Goal: Task Accomplishment & Management: Use online tool/utility

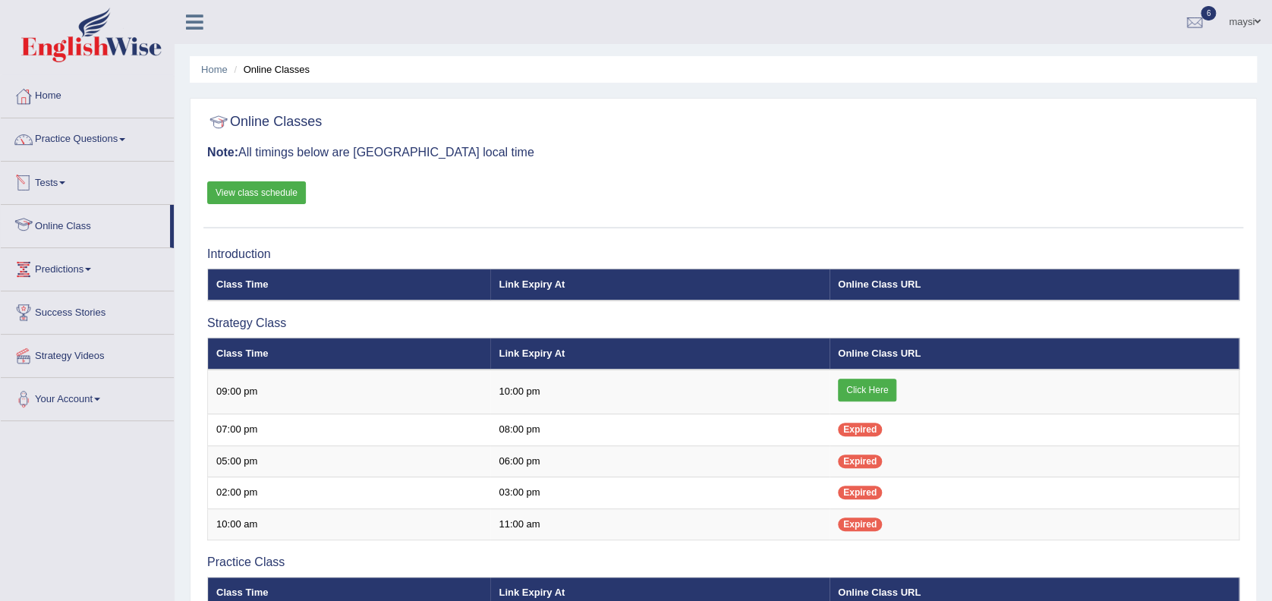
click at [77, 221] on link "Online Class" at bounding box center [85, 224] width 169 height 38
click at [57, 181] on link "Tests" at bounding box center [87, 181] width 173 height 38
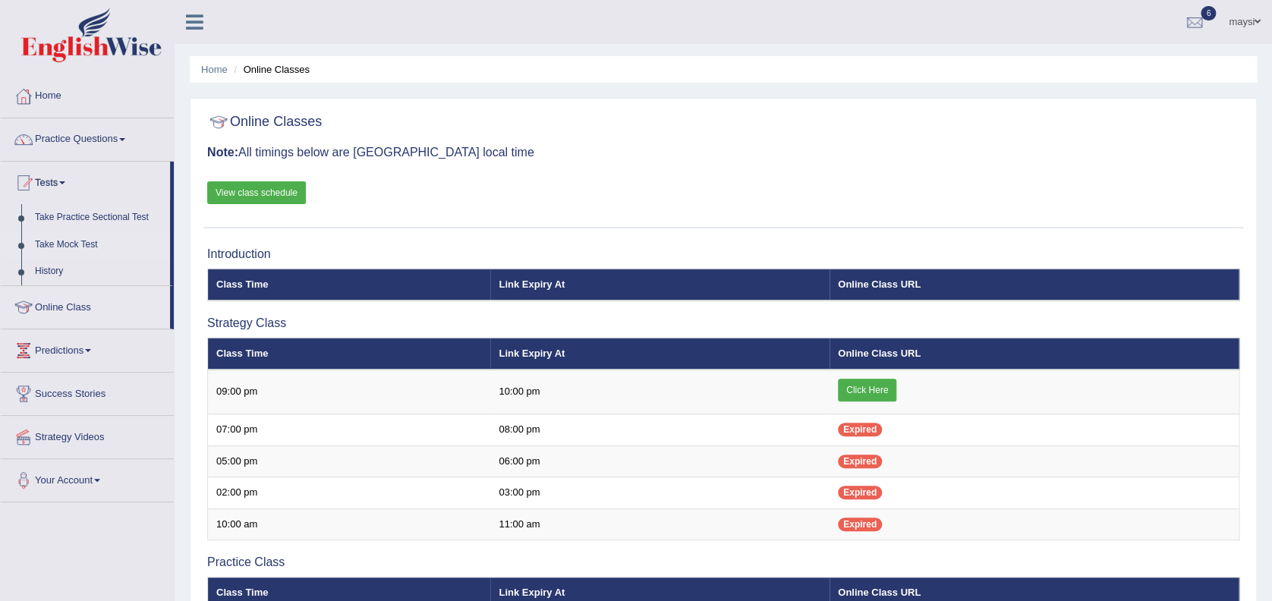
click at [79, 241] on link "Take Mock Test" at bounding box center [99, 244] width 142 height 27
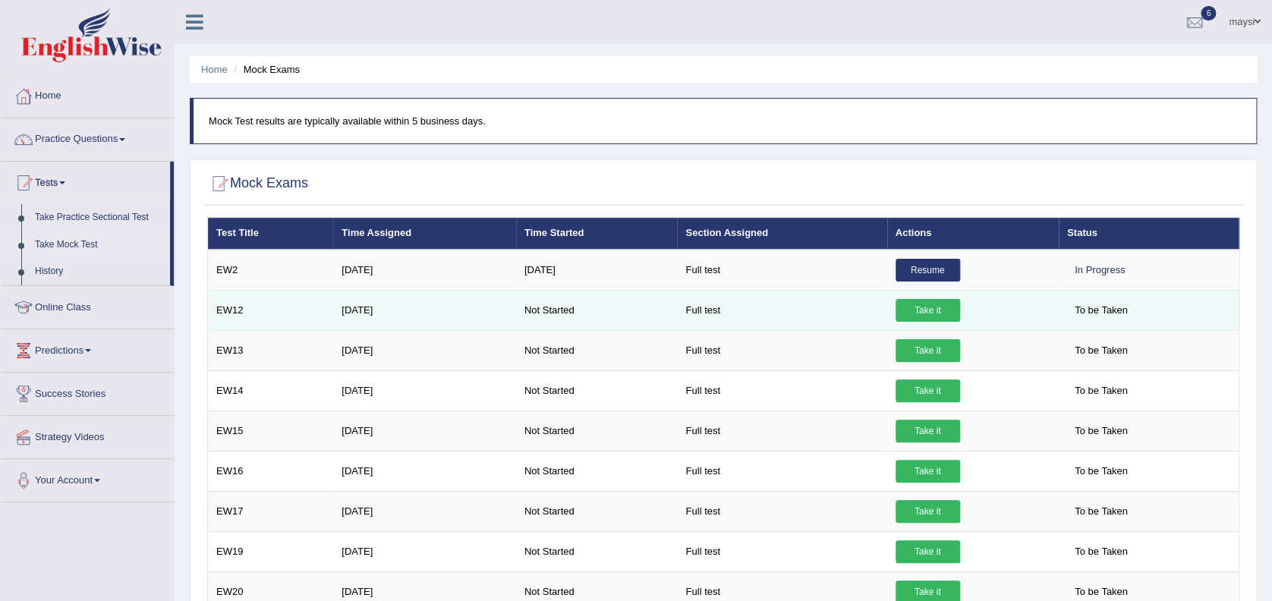
click at [924, 304] on link "Take it" at bounding box center [928, 310] width 65 height 23
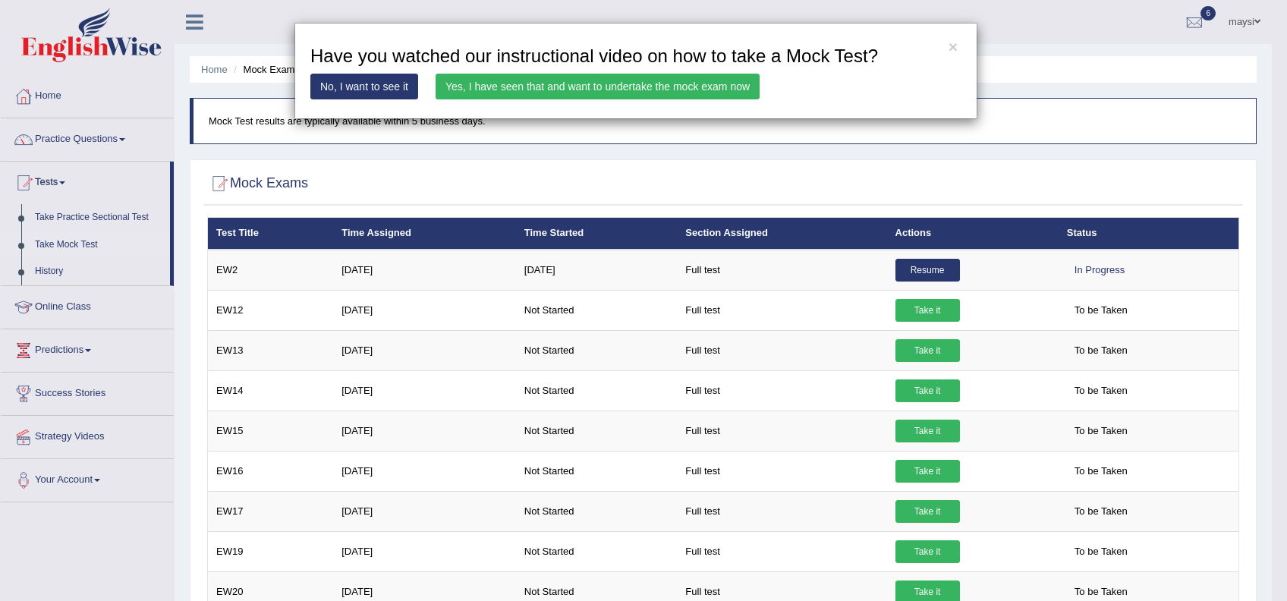
click at [579, 92] on link "Yes, I have seen that and want to undertake the mock exam now" at bounding box center [598, 87] width 324 height 26
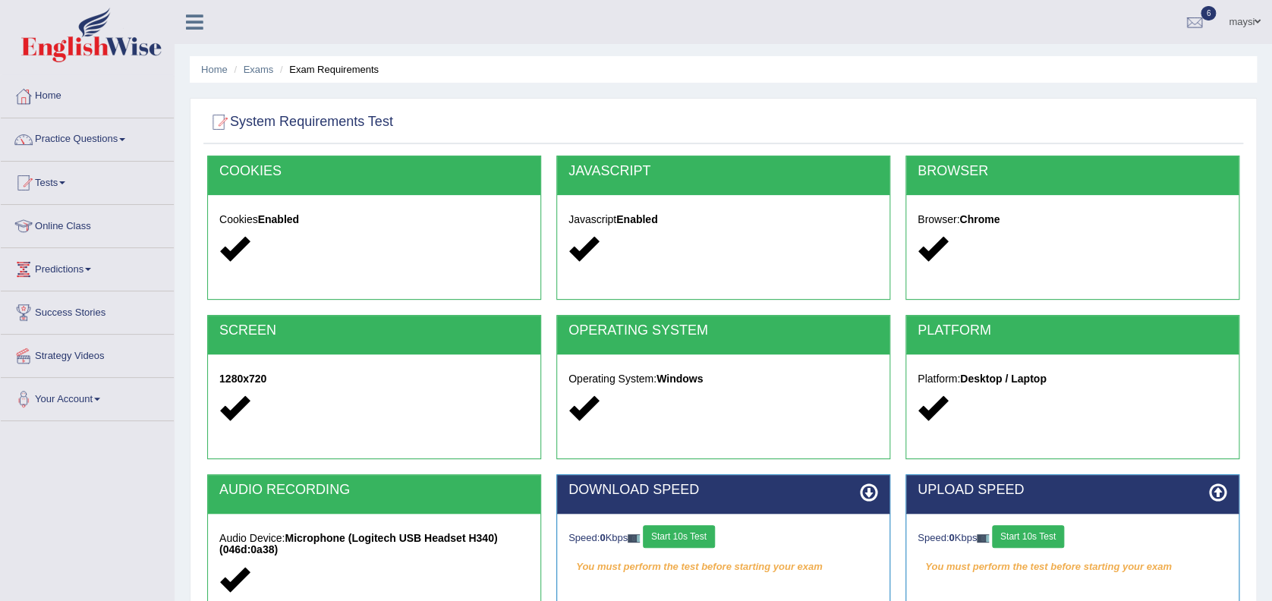
click at [704, 540] on button "Start 10s Test" at bounding box center [679, 536] width 72 height 23
click at [1036, 540] on button "Start 10s Test" at bounding box center [1028, 536] width 72 height 23
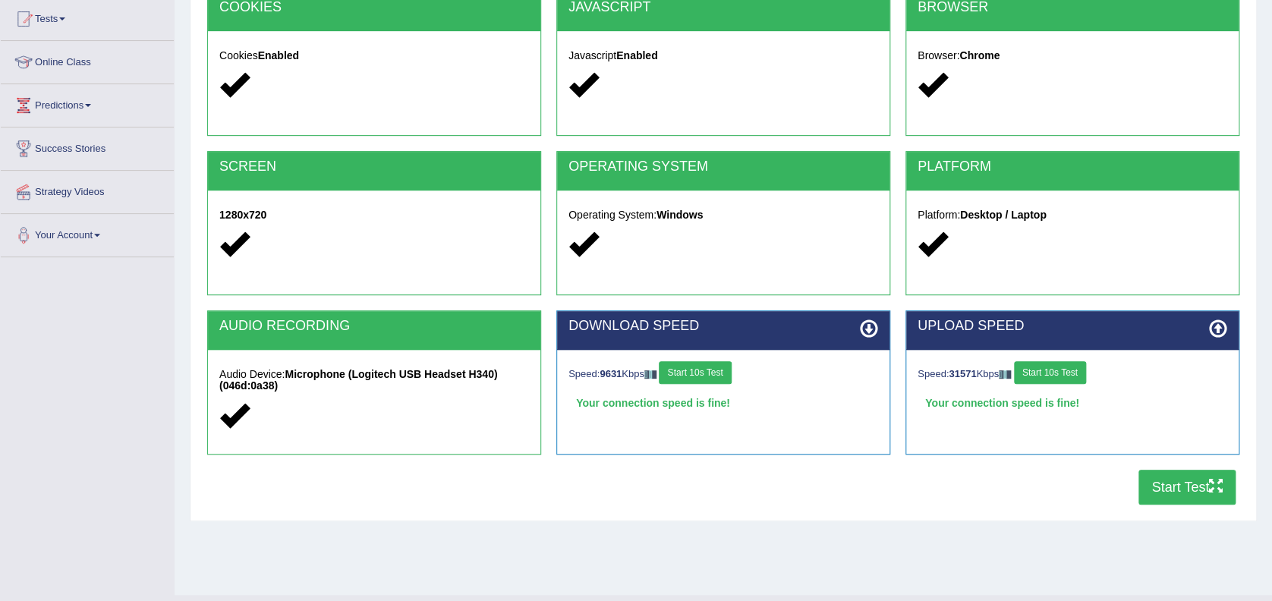
scroll to position [191, 0]
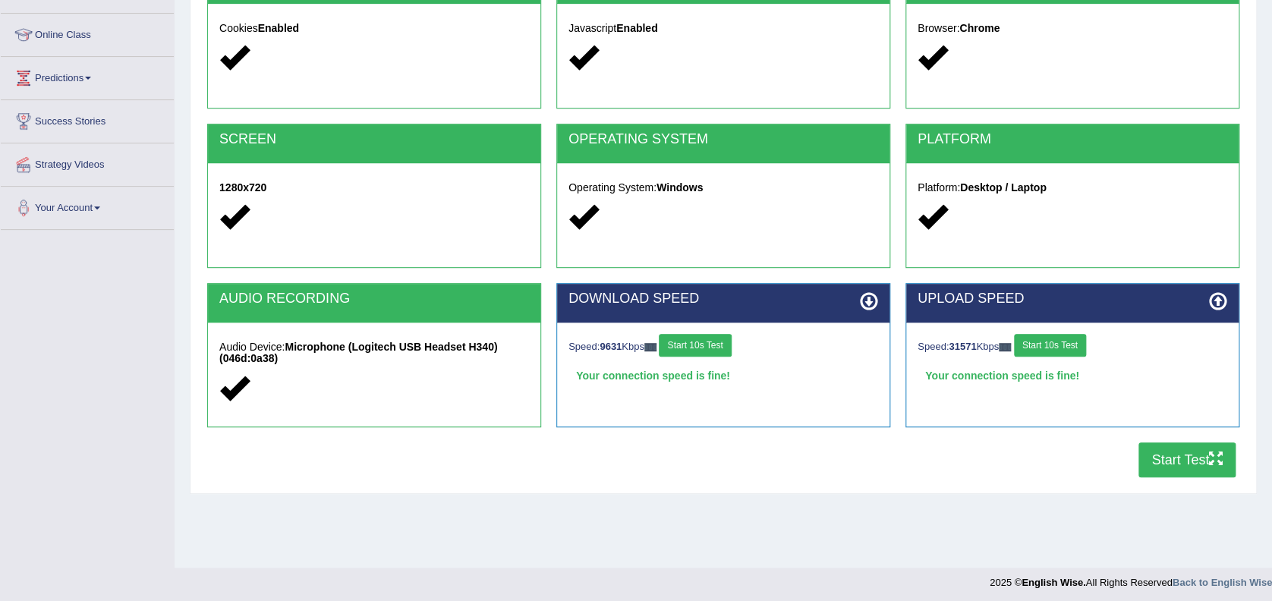
click at [1174, 458] on button "Start Test" at bounding box center [1186, 459] width 97 height 35
